Goal: Transaction & Acquisition: Purchase product/service

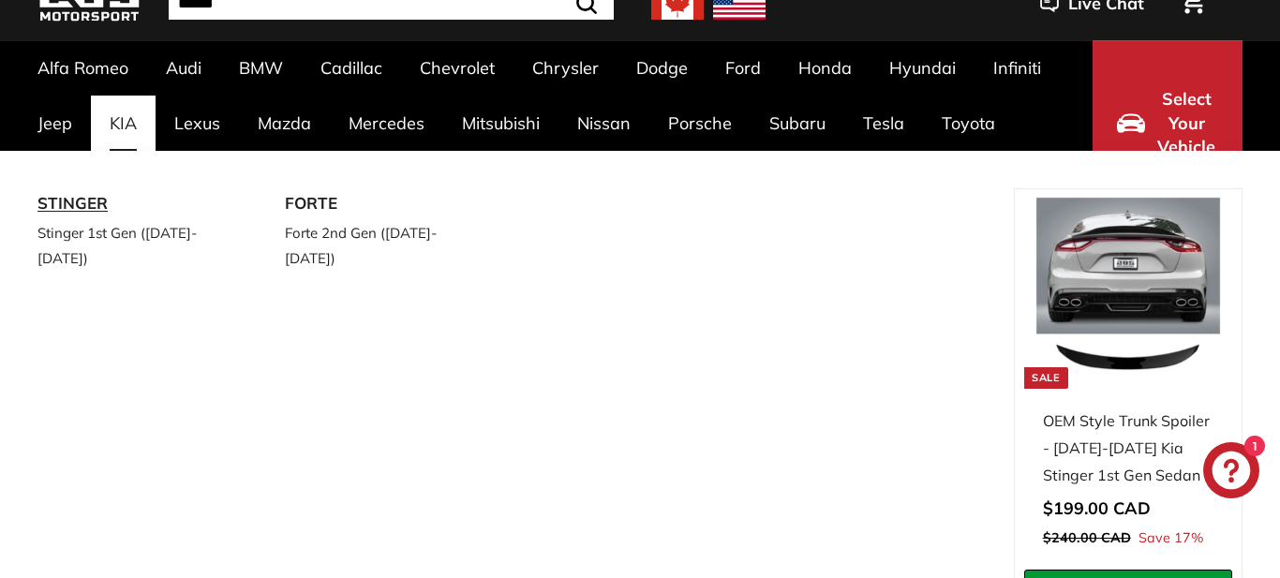
scroll to position [75, 0]
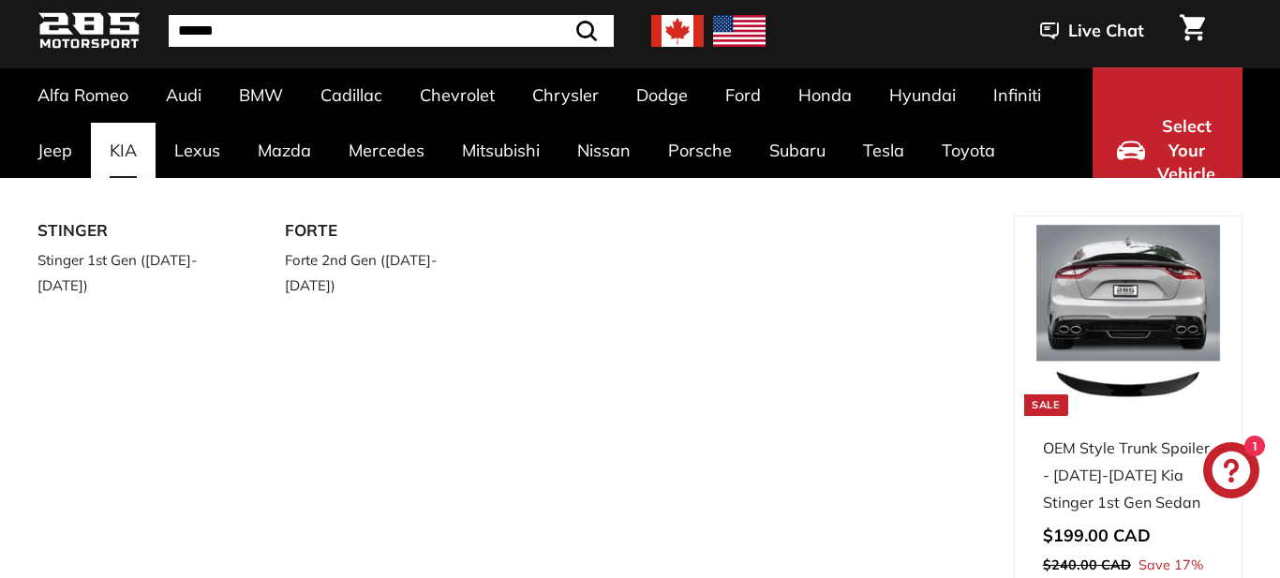
click at [171, 318] on div "STINGER Stinger 1st Gen (2018-2023) FORTE Forte 2nd Gen (2014-2018)" at bounding box center [525, 453] width 976 height 476
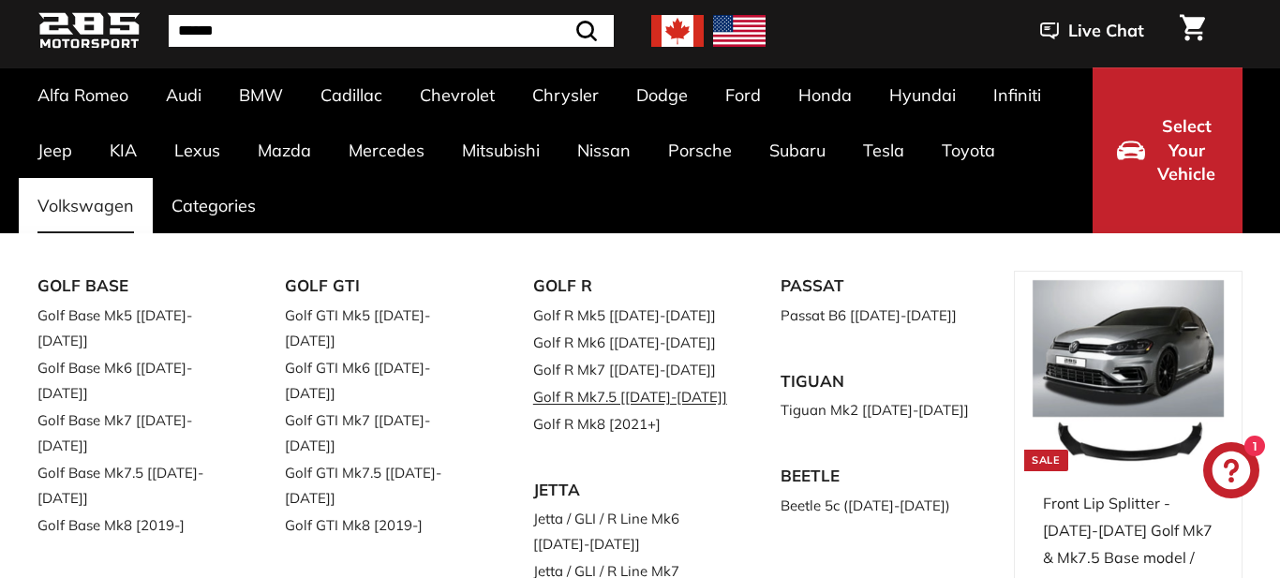
click at [608, 397] on link "Golf R Mk7.5 [[DATE]-[DATE]]" at bounding box center [630, 396] width 195 height 27
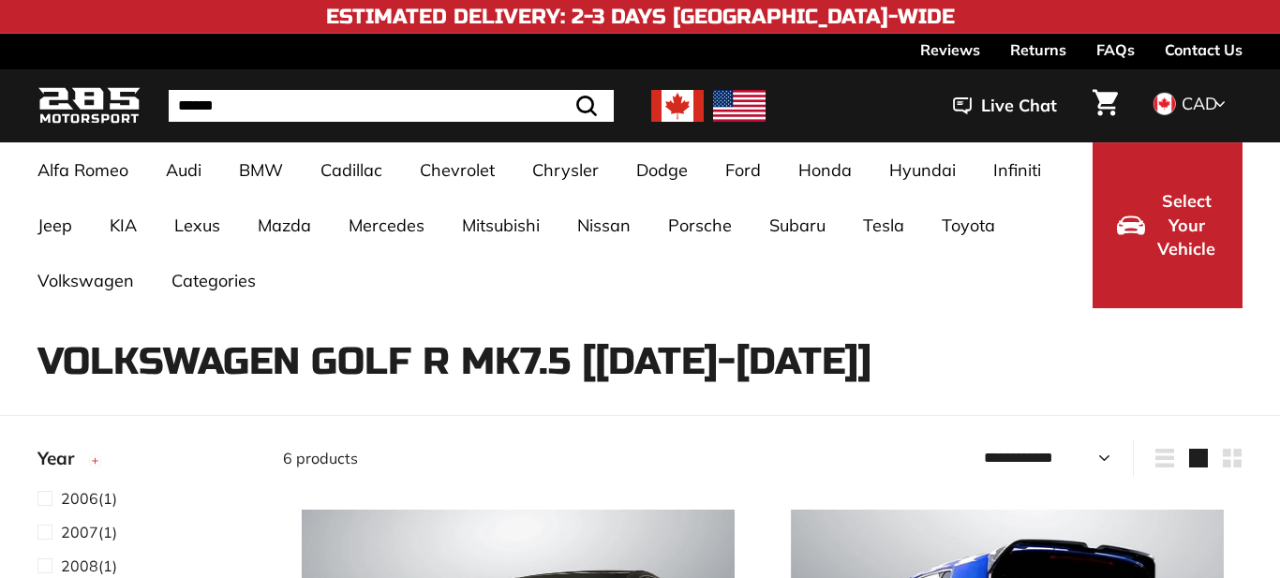
select select "**********"
